Goal: Task Accomplishment & Management: Use online tool/utility

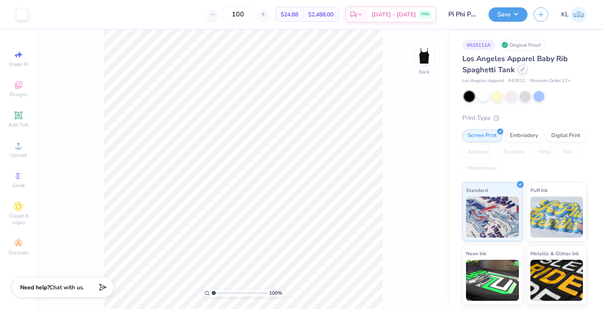
click at [521, 71] on icon at bounding box center [522, 69] width 3 height 3
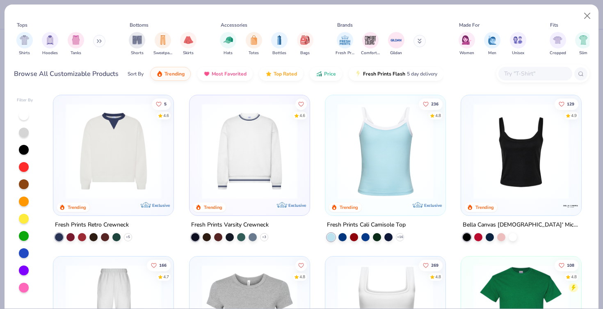
scroll to position [161, 0]
click at [370, 130] on img at bounding box center [385, 151] width 104 height 96
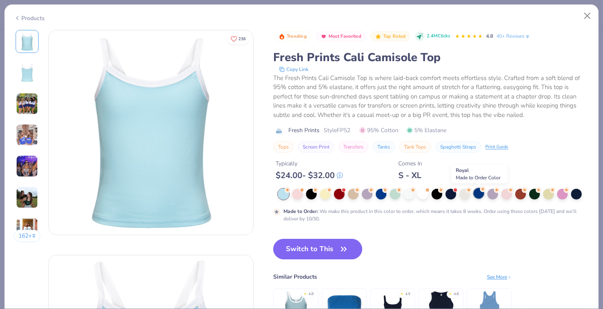
click at [477, 196] on div at bounding box center [478, 193] width 11 height 11
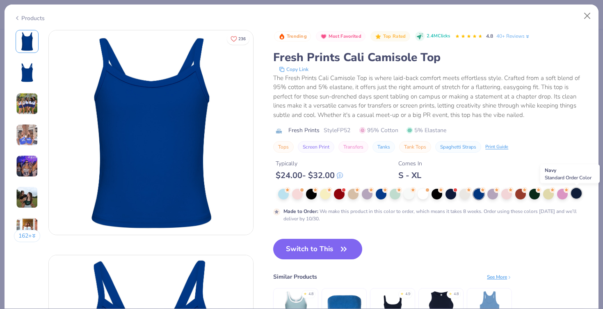
click at [576, 196] on div at bounding box center [576, 193] width 11 height 11
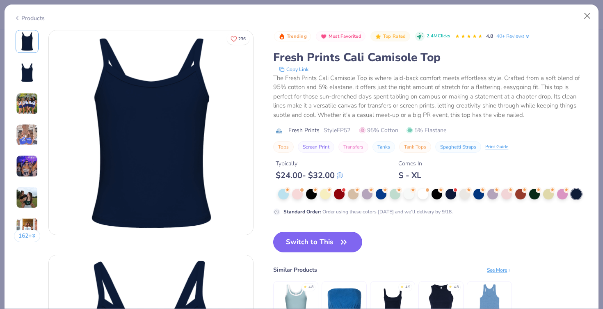
click at [324, 237] on button "Switch to This" at bounding box center [317, 242] width 89 height 21
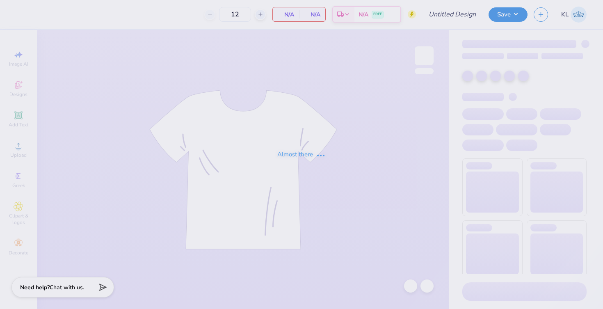
type input "50"
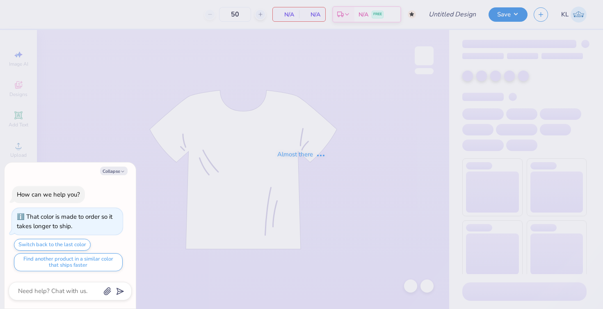
type textarea "x"
type input "ADpickleball tank new"
type textarea "x"
type input "170"
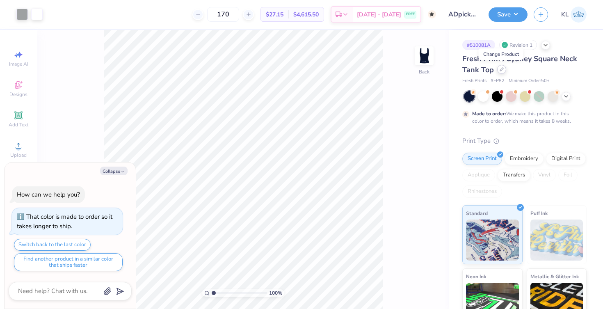
click at [497, 68] on div at bounding box center [501, 69] width 9 height 9
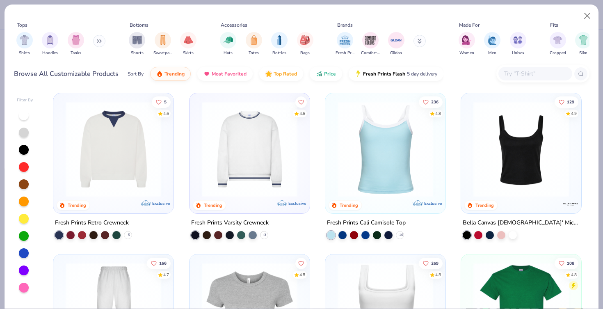
scroll to position [164, 0]
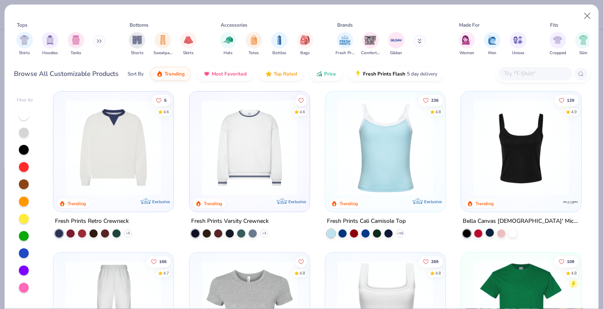
click at [486, 231] on div at bounding box center [490, 232] width 8 height 8
click at [512, 164] on img at bounding box center [521, 148] width 104 height 96
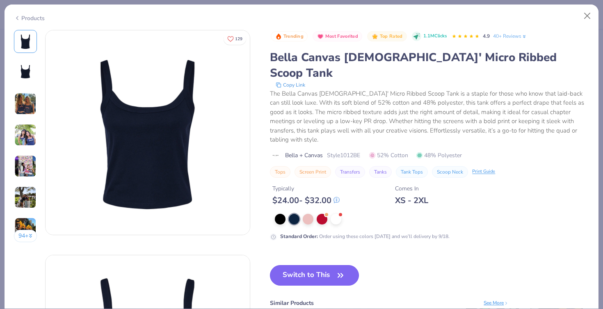
click at [327, 265] on button "Switch to This" at bounding box center [314, 275] width 89 height 21
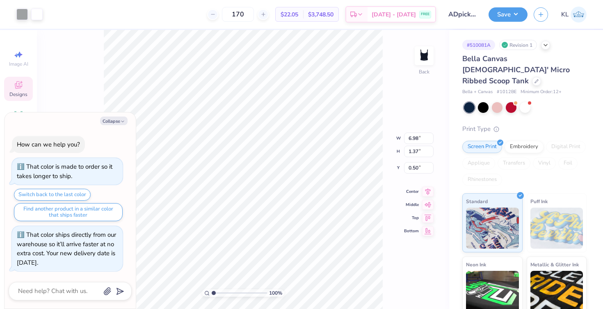
type textarea "x"
type input "3.95"
type input "1.82"
type input "2.26"
type textarea "x"
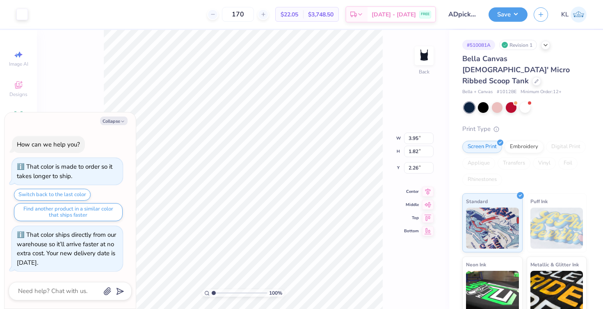
type input "3.68"
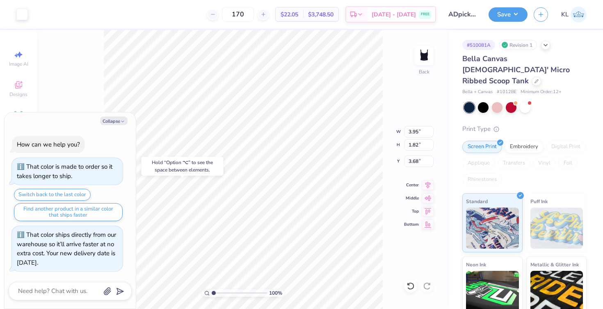
type textarea "x"
type input "6.98"
type input "1.37"
type input "0.50"
type textarea "x"
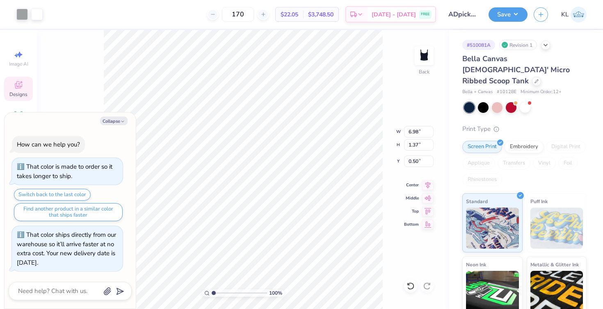
type input "2.00"
type textarea "x"
type input "3.95"
type input "1.82"
type input "3.68"
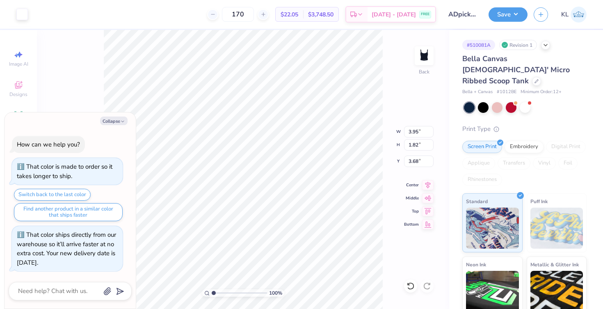
type textarea "x"
type input "3.89"
click at [428, 59] on img at bounding box center [424, 55] width 33 height 33
type textarea "x"
type input "0.94"
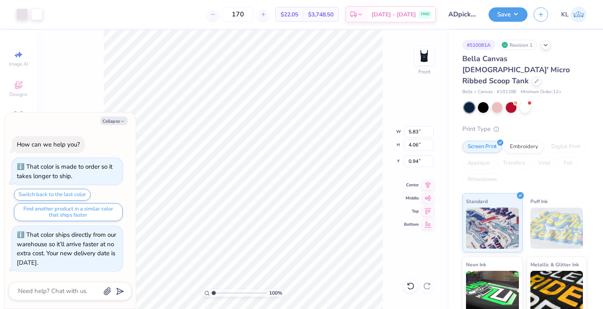
type textarea "x"
type input "5.84"
type input "4.07"
type input "0.93"
click at [116, 121] on button "Collapse" at bounding box center [113, 120] width 27 height 9
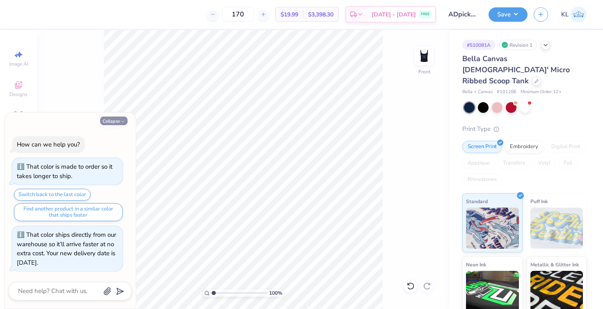
type textarea "x"
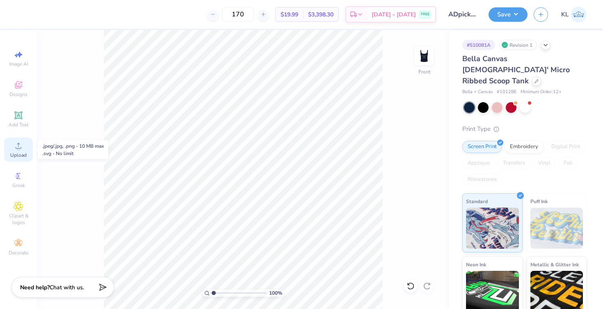
click at [19, 149] on circle at bounding box center [18, 148] width 5 height 5
click at [414, 288] on icon at bounding box center [410, 286] width 8 height 8
click at [21, 149] on icon at bounding box center [19, 146] width 10 height 10
click at [23, 148] on icon at bounding box center [19, 146] width 10 height 10
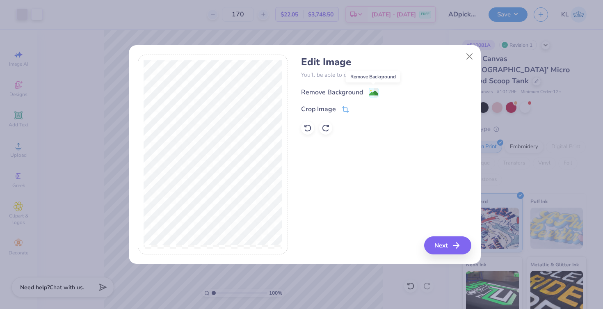
click at [374, 94] on image at bounding box center [373, 93] width 9 height 9
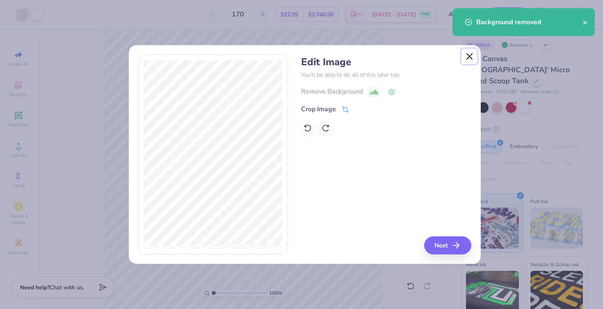
click at [470, 53] on button "Close" at bounding box center [469, 57] width 16 height 16
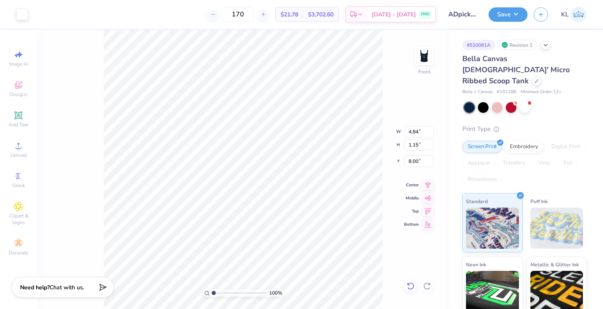
click at [413, 287] on icon at bounding box center [410, 286] width 8 height 8
type input "3.85"
click at [413, 287] on icon at bounding box center [410, 286] width 8 height 8
click at [427, 286] on icon at bounding box center [427, 286] width 8 height 8
click at [425, 59] on img at bounding box center [424, 55] width 33 height 33
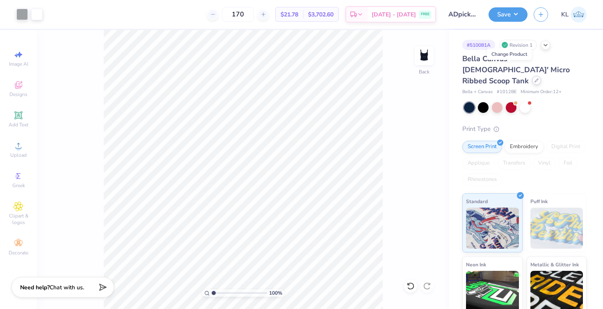
click at [534, 78] on icon at bounding box center [536, 80] width 4 height 4
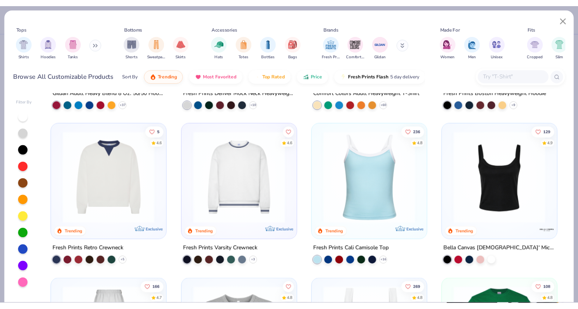
scroll to position [132, 0]
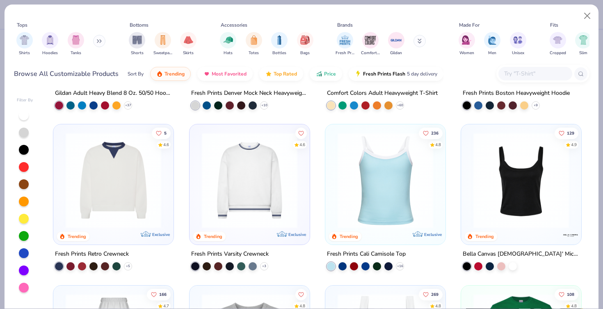
click at [411, 196] on img at bounding box center [385, 180] width 104 height 96
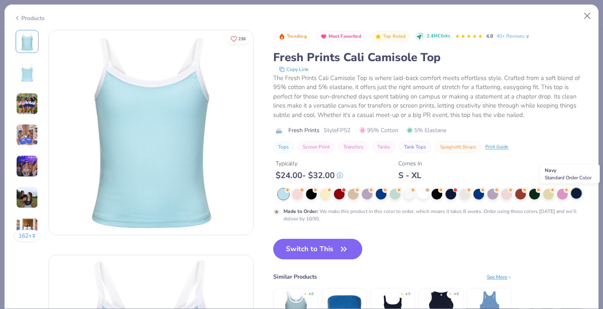
click at [578, 193] on div at bounding box center [576, 193] width 11 height 11
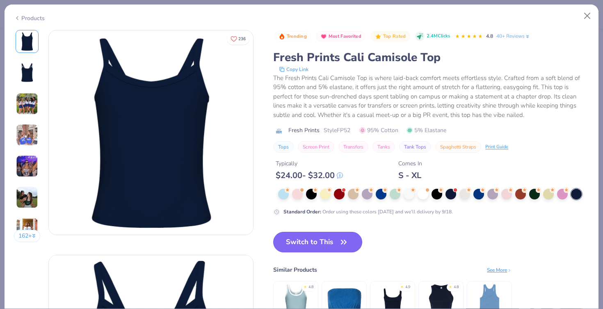
click at [343, 240] on icon "button" at bounding box center [343, 241] width 11 height 11
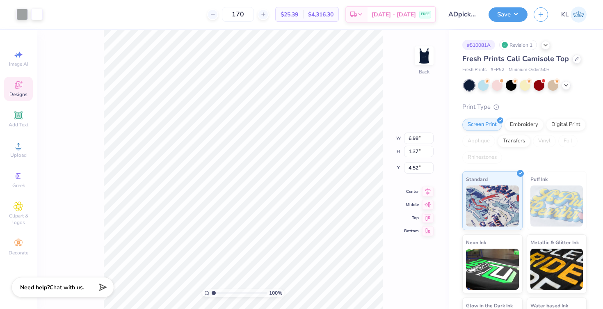
type input "3.12"
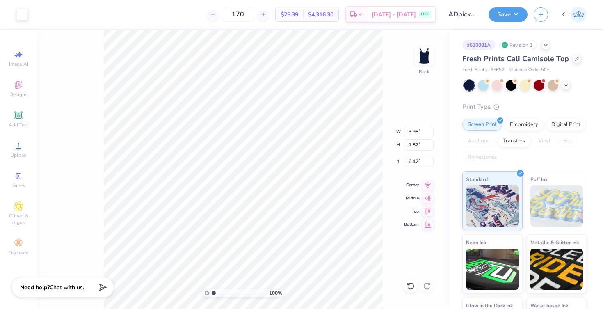
type input "5.18"
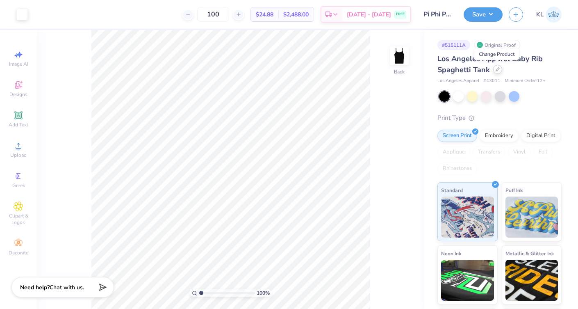
click at [498, 71] on icon at bounding box center [498, 69] width 4 height 4
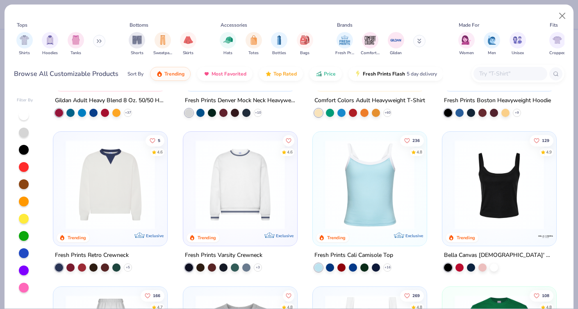
scroll to position [128, 0]
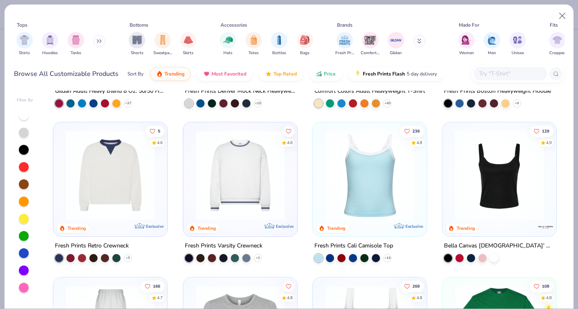
click at [379, 172] on img at bounding box center [370, 174] width 98 height 89
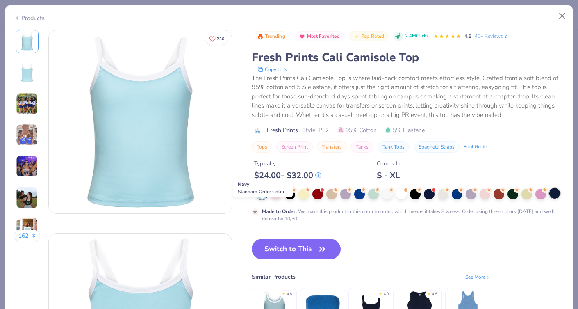
click at [550, 199] on div at bounding box center [555, 193] width 11 height 11
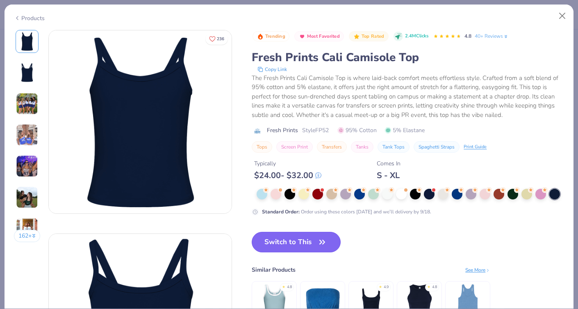
click at [304, 252] on button "Switch to This" at bounding box center [296, 242] width 89 height 21
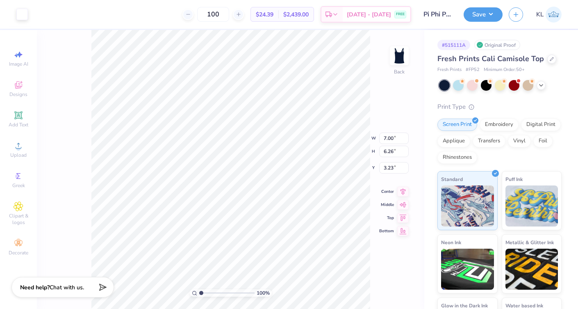
type input "2.28"
click at [470, 13] on button "Save" at bounding box center [483, 13] width 39 height 14
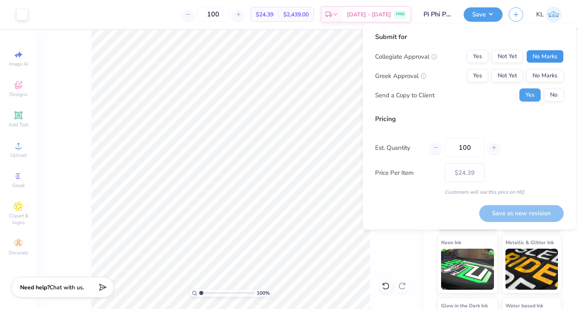
click at [552, 59] on button "No Marks" at bounding box center [545, 56] width 37 height 13
click at [478, 73] on button "Yes" at bounding box center [477, 75] width 21 height 13
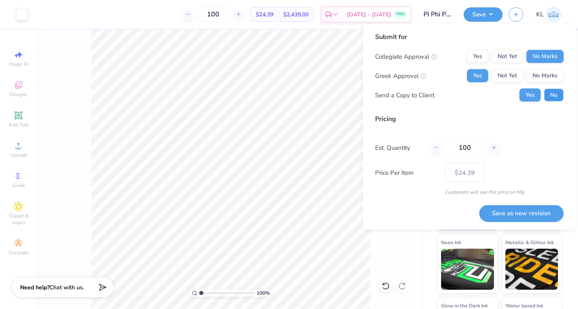
click at [552, 98] on button "No" at bounding box center [554, 95] width 20 height 13
click at [512, 217] on button "Save as new revision" at bounding box center [521, 213] width 84 height 17
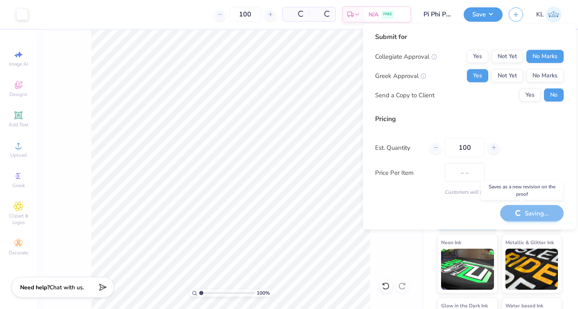
type input "$24.39"
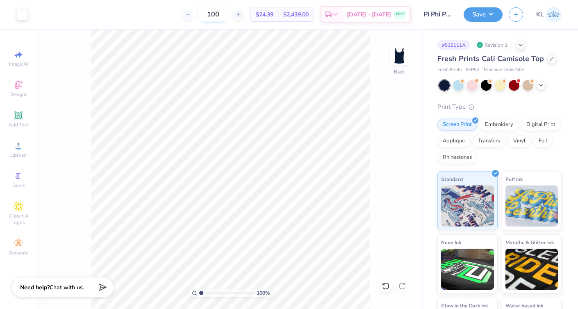
click at [229, 14] on input "100" at bounding box center [213, 14] width 32 height 15
type input "160"
